Goal: Transaction & Acquisition: Book appointment/travel/reservation

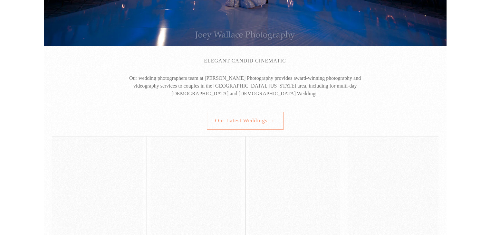
scroll to position [163, 0]
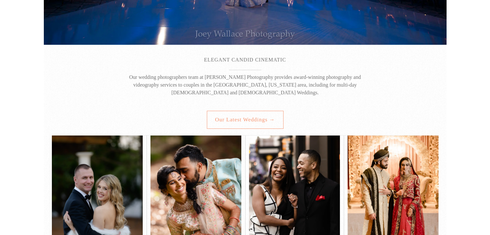
click at [244, 117] on link "Our latest weddings →" at bounding box center [245, 120] width 77 height 18
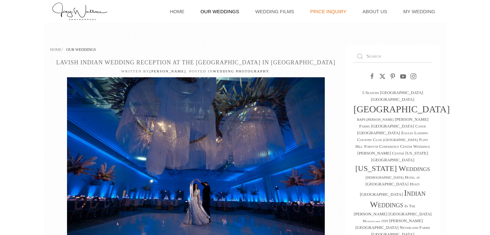
click at [330, 9] on link "Price Inquiry" at bounding box center [328, 11] width 43 height 23
